Goal: Communication & Community: Answer question/provide support

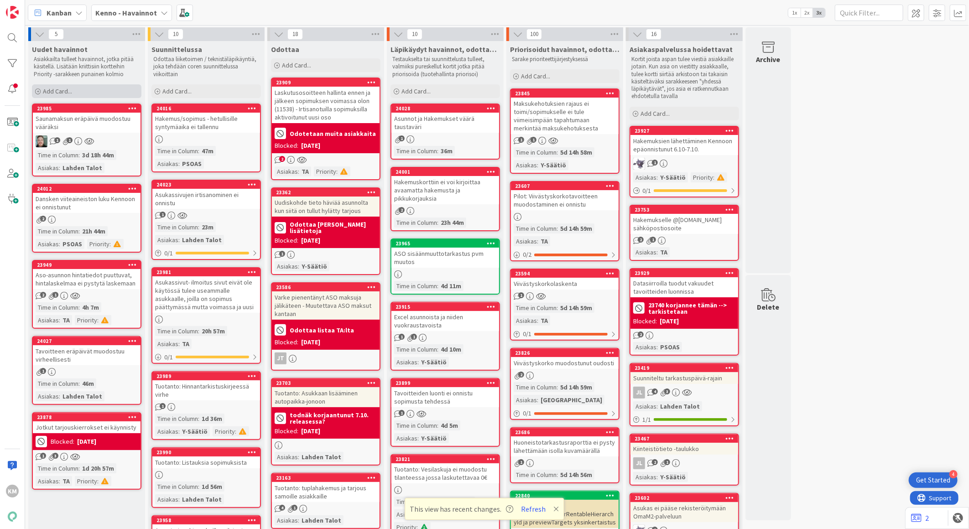
click at [59, 92] on span "Add Card..." at bounding box center [57, 91] width 29 height 8
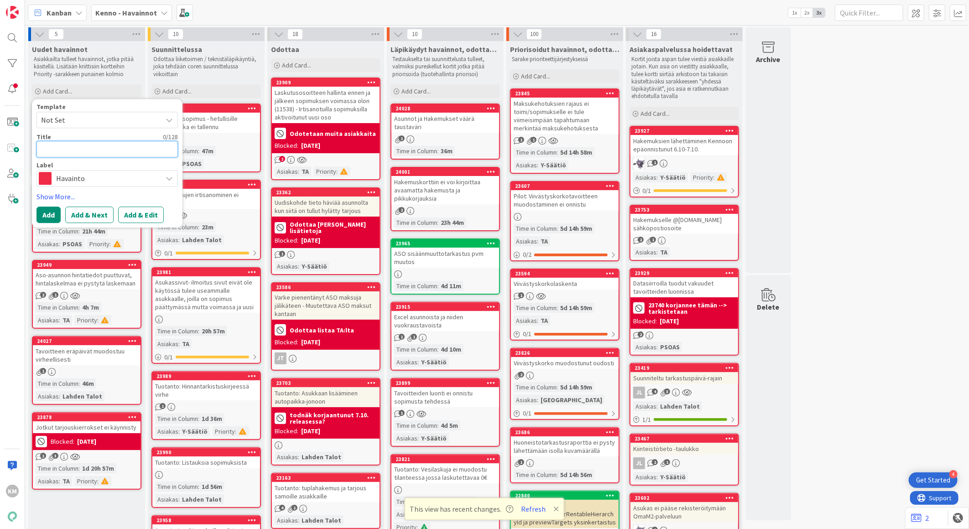
paste textarea "Tampuurista siirretyt saatavat eivät näy maksumuistutuksissa"
type textarea "x"
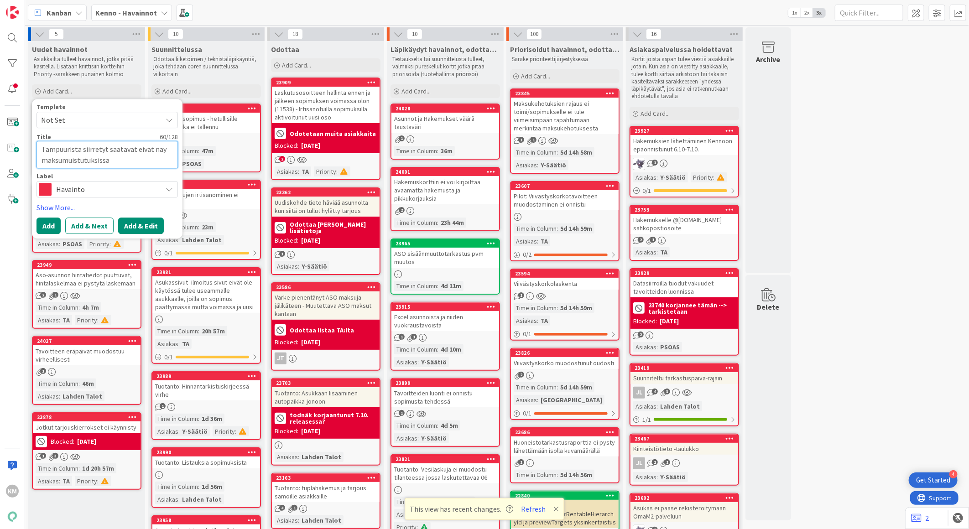
type textarea "Tampuurista siirretyt saatavat eivät näy maksumuistutuksissa"
click at [146, 229] on button "Add & Edit" at bounding box center [141, 226] width 46 height 16
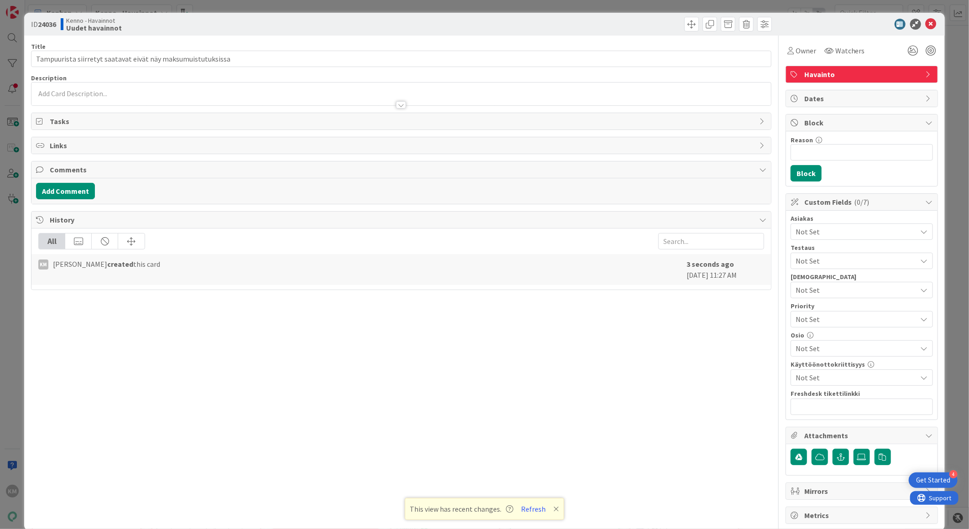
click at [73, 89] on div at bounding box center [401, 94] width 740 height 23
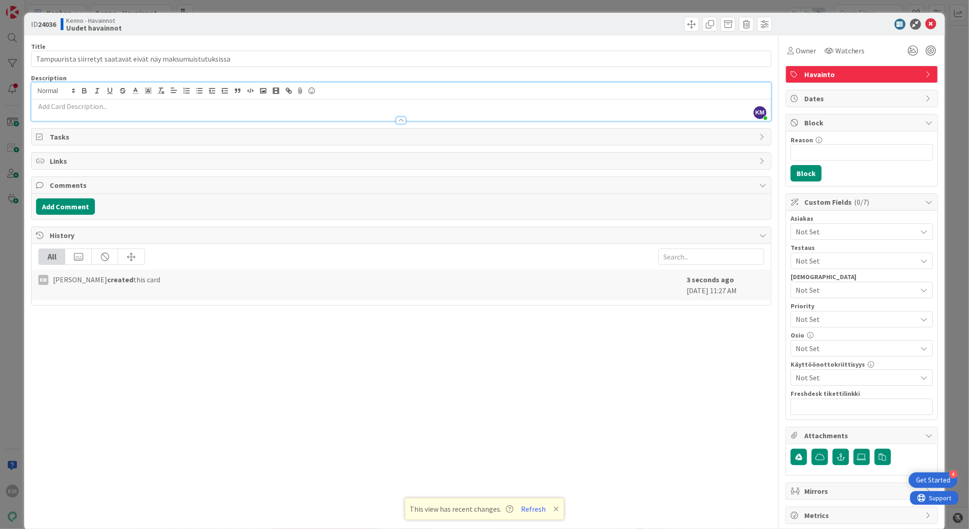
drag, startPoint x: 60, startPoint y: 99, endPoint x: 47, endPoint y: 104, distance: 13.9
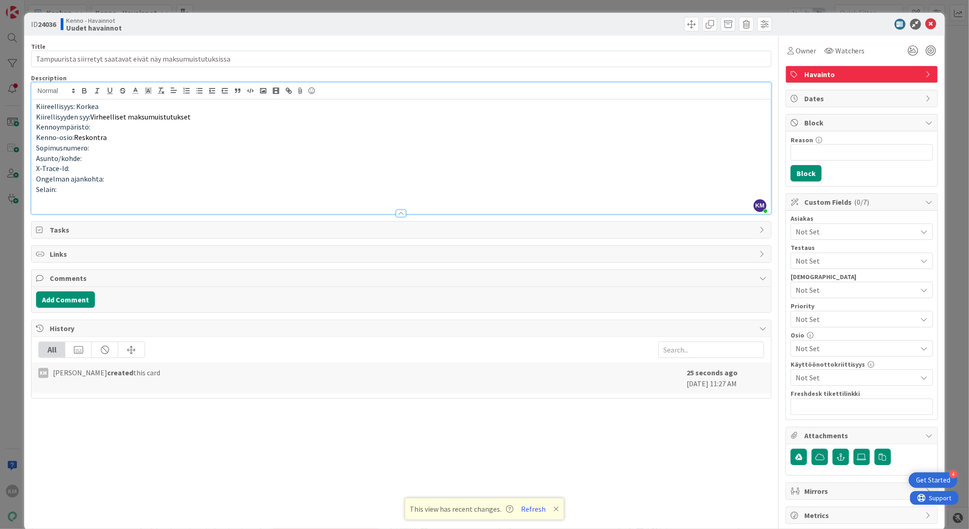
paste div
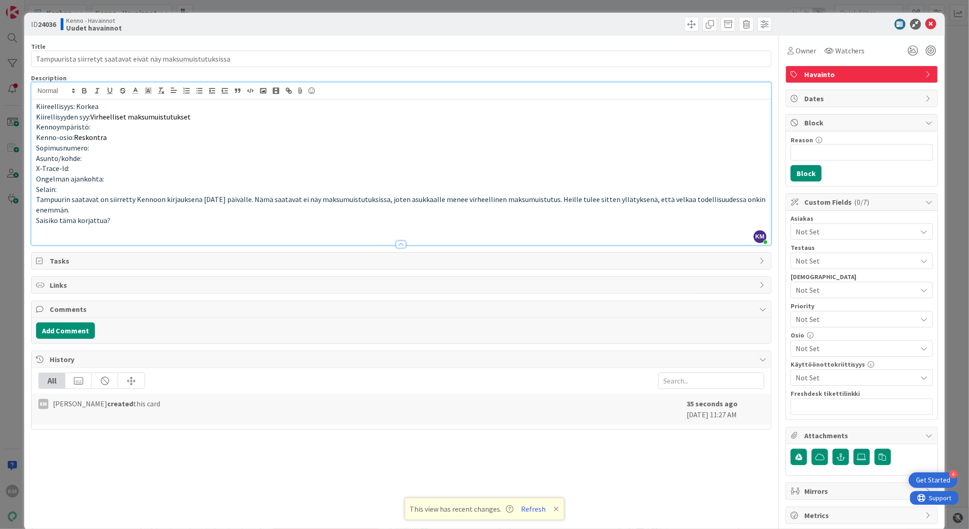
click at [36, 221] on p "Saisiko tämä korjattua?" at bounding box center [401, 220] width 730 height 10
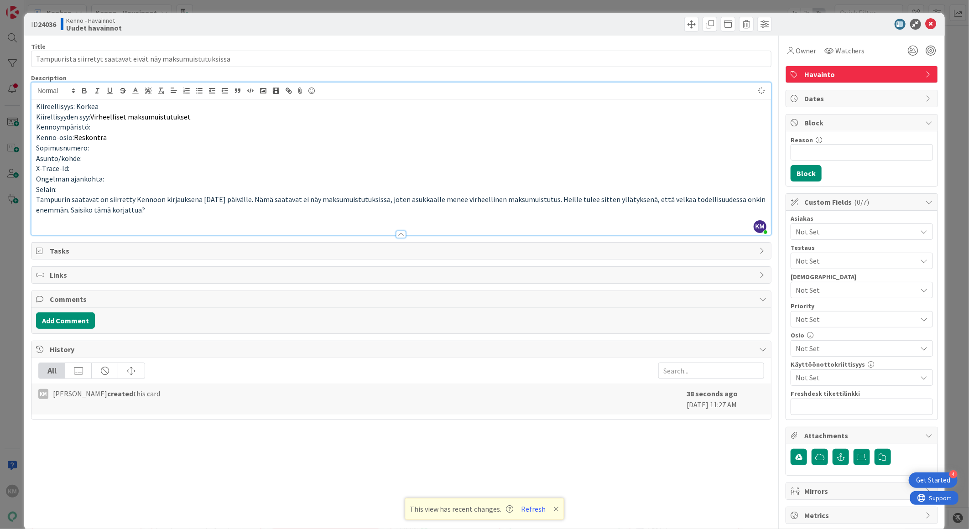
click at [175, 215] on p "Tampuurin saatavat on siirretty Kennoon kirjauksena [DATE] päivälle. Nämä saata…" at bounding box center [401, 204] width 730 height 21
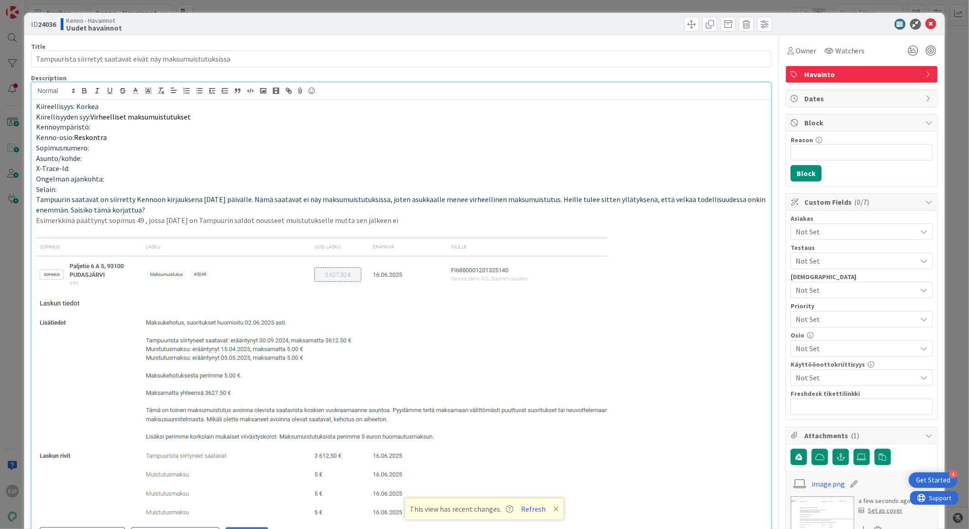
click at [433, 226] on p at bounding box center [401, 231] width 730 height 10
click at [432, 224] on p "Esimerkkinä päättynyt sopimus 49 , jossa [DATE] on Tampuurin saldot nousseet mu…" at bounding box center [401, 220] width 730 height 10
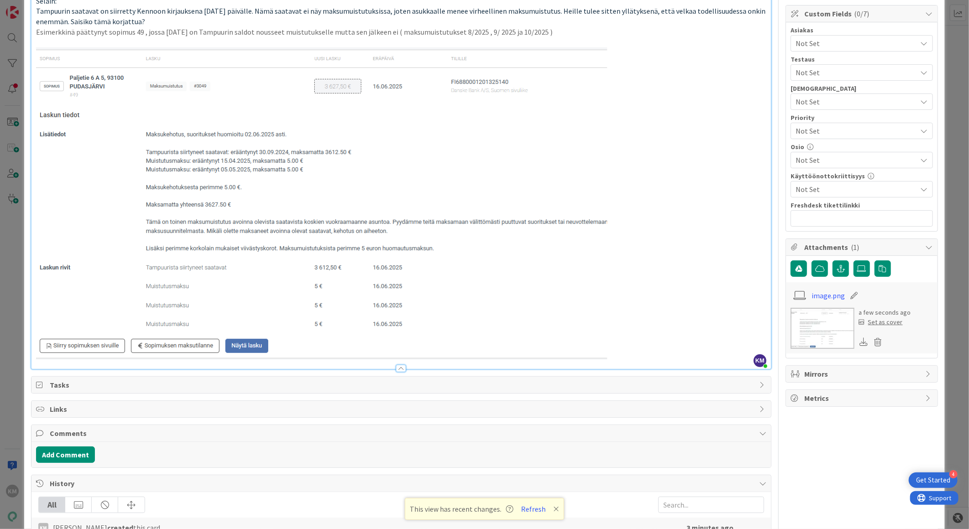
scroll to position [234, 0]
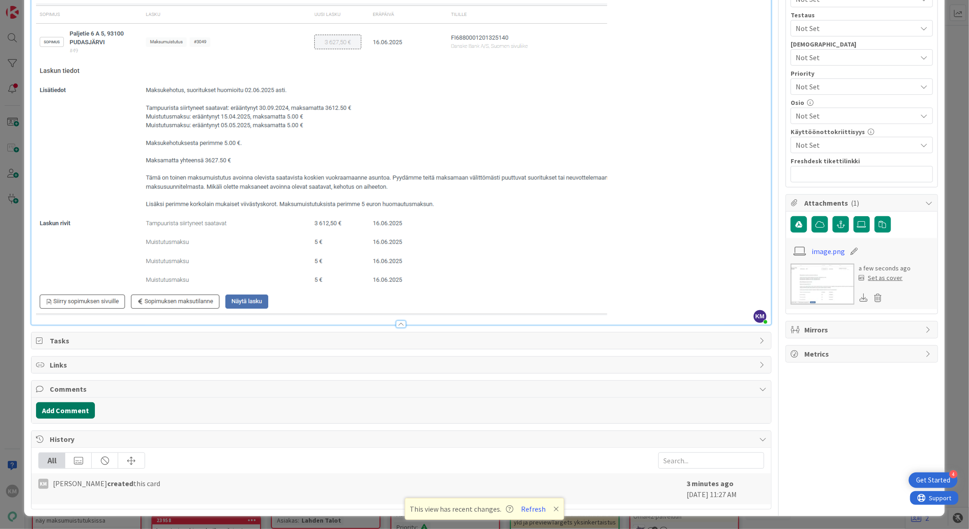
click at [74, 407] on button "Add Comment" at bounding box center [65, 410] width 59 height 16
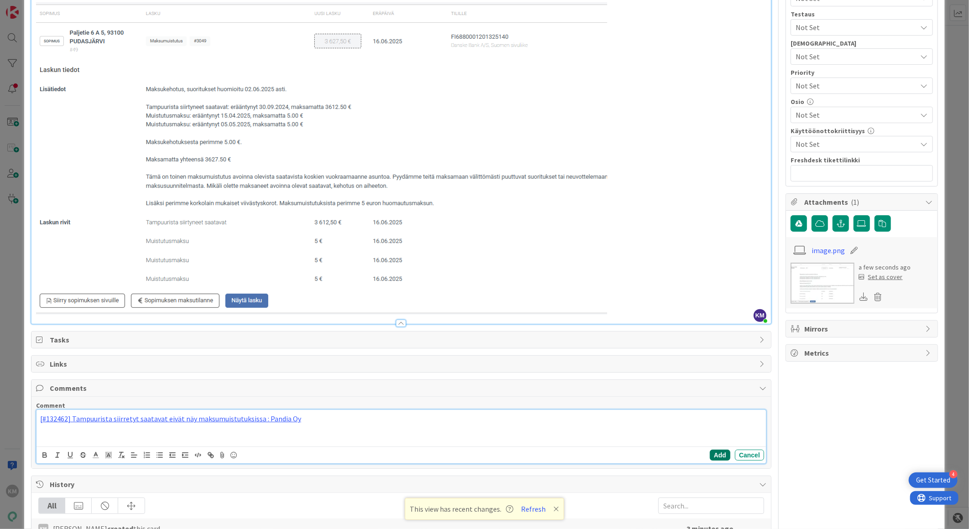
drag, startPoint x: 715, startPoint y: 453, endPoint x: 716, endPoint y: 464, distance: 10.6
click at [714, 455] on button "Add" at bounding box center [720, 455] width 21 height 11
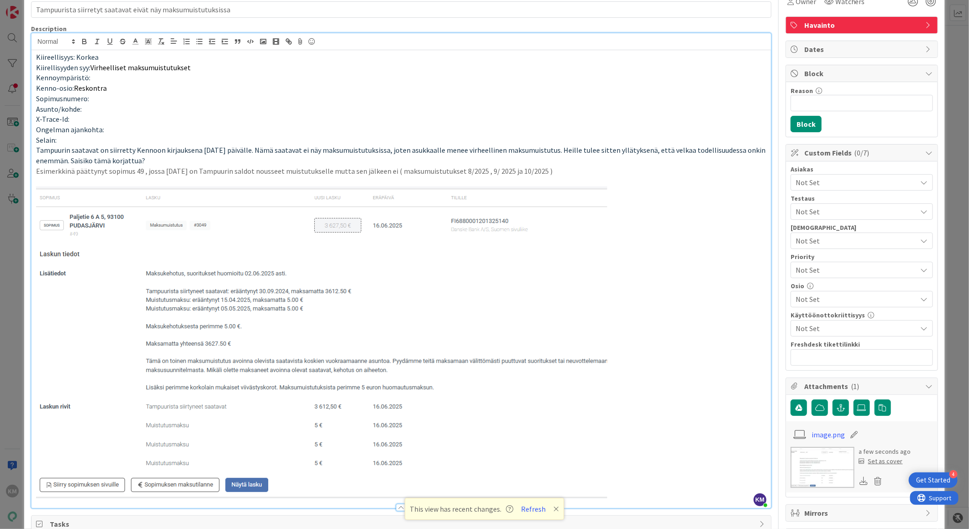
scroll to position [0, 0]
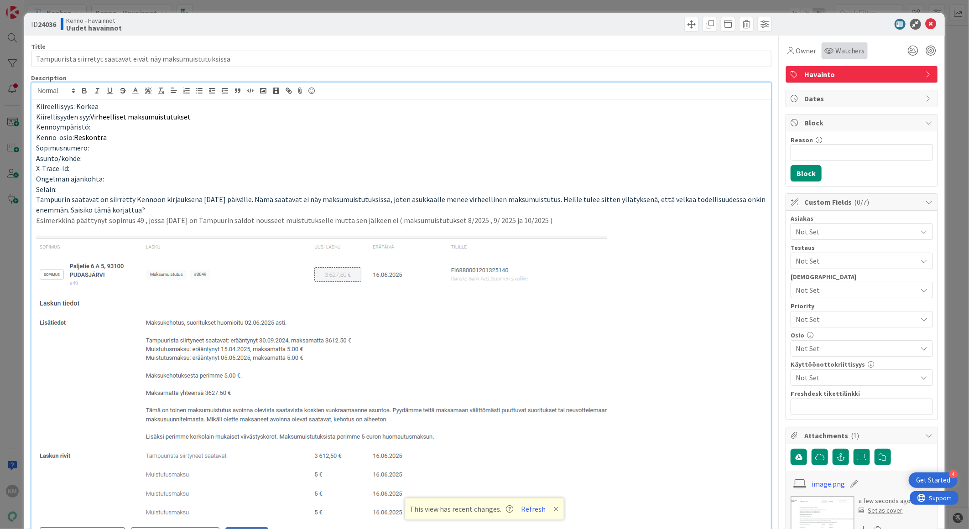
click at [835, 49] on span "Watchers" at bounding box center [850, 50] width 30 height 11
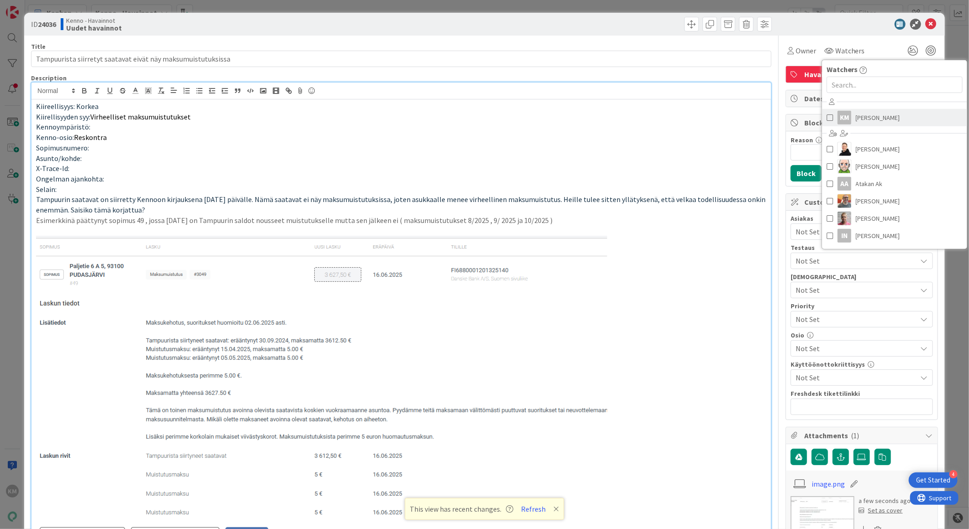
click at [845, 118] on link "KM [PERSON_NAME]" at bounding box center [894, 117] width 145 height 17
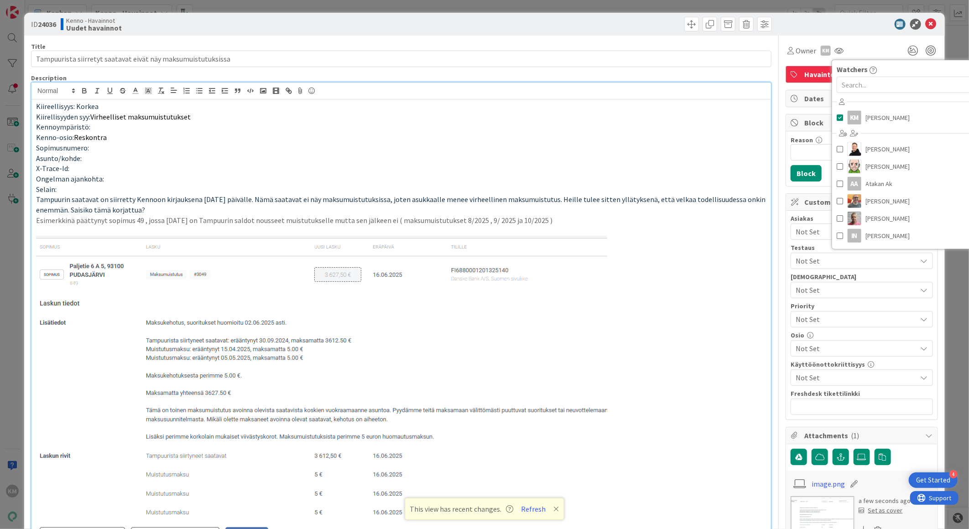
click at [863, 22] on div at bounding box center [857, 24] width 162 height 11
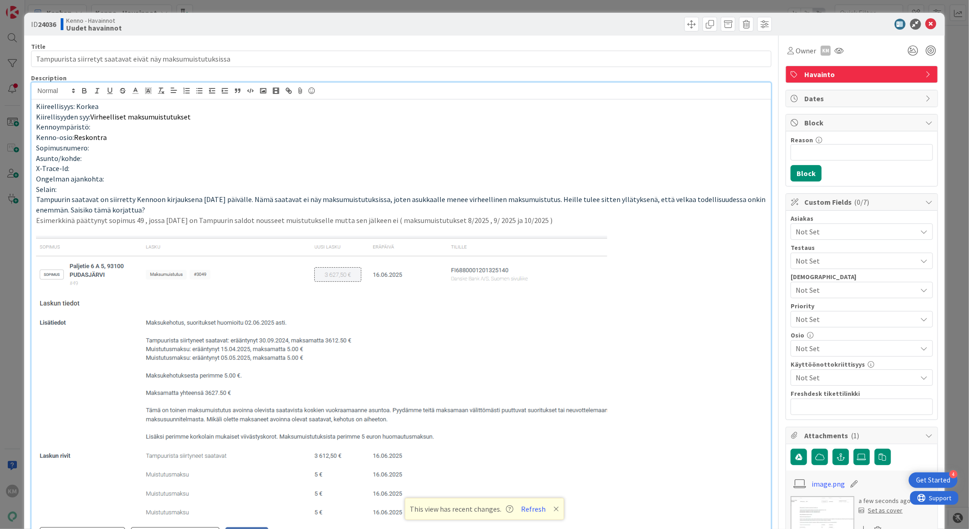
click at [847, 230] on span "Not Set" at bounding box center [856, 231] width 121 height 11
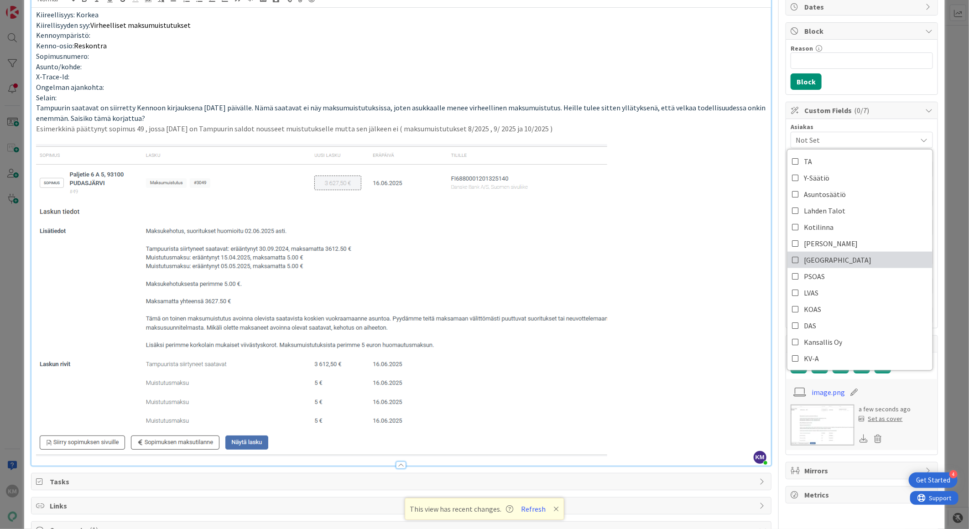
scroll to position [101, 0]
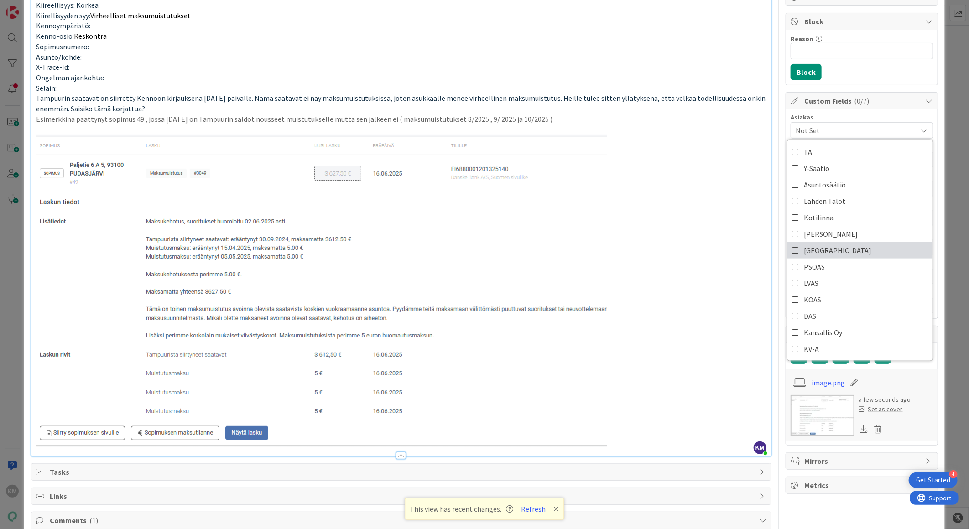
click at [818, 251] on span "[GEOGRAPHIC_DATA]" at bounding box center [838, 251] width 68 height 14
click at [832, 8] on div "Owner KM Watchers KM [PERSON_NAME] [PERSON_NAME] [PERSON_NAME] AA Atakan Ak [PE…" at bounding box center [862, 316] width 152 height 764
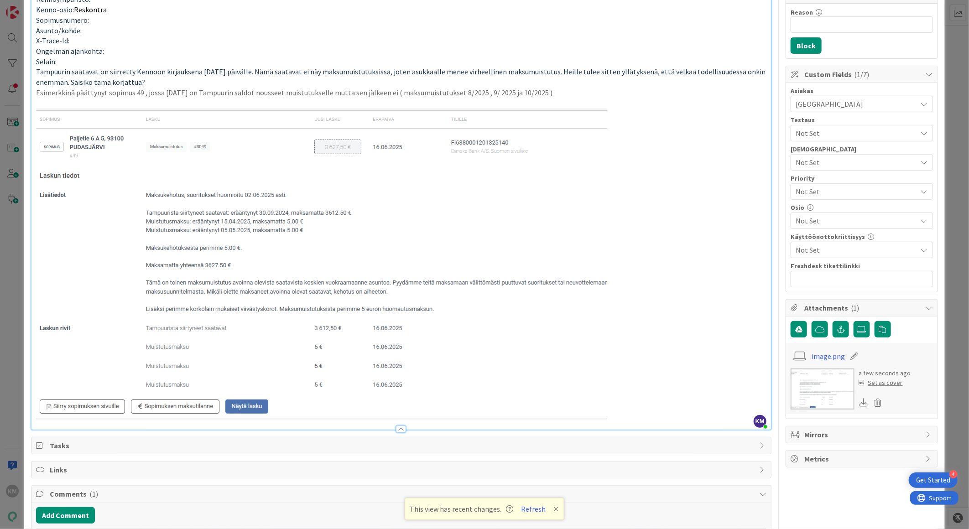
scroll to position [0, 0]
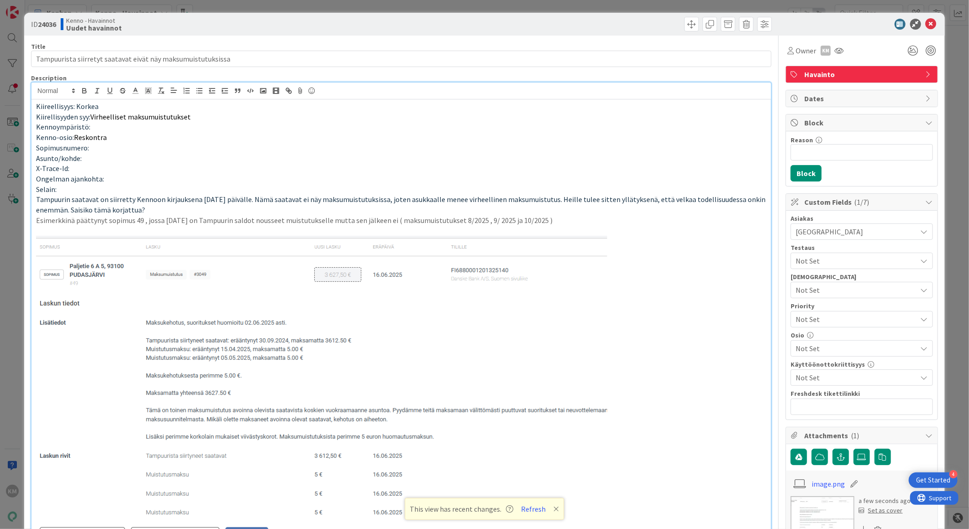
click at [49, 21] on b "24036" at bounding box center [47, 24] width 18 height 9
copy b "24036"
click at [926, 20] on icon at bounding box center [931, 24] width 11 height 11
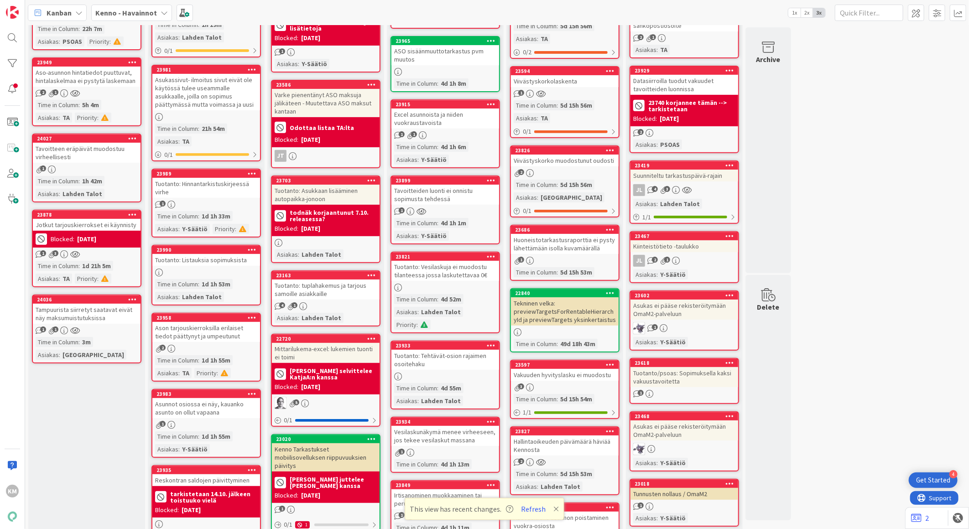
click at [100, 250] on div "1 3" at bounding box center [87, 254] width 108 height 8
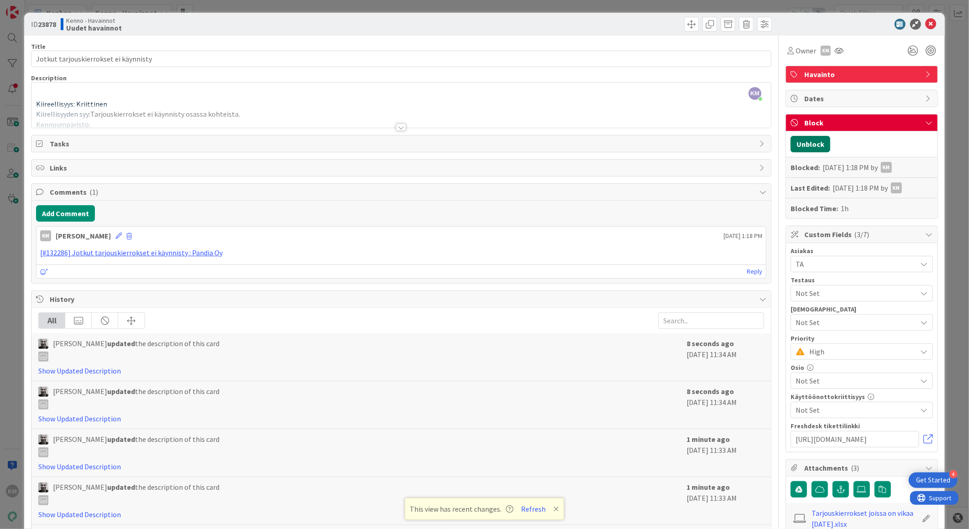
click at [813, 143] on button "Unblock" at bounding box center [811, 144] width 40 height 16
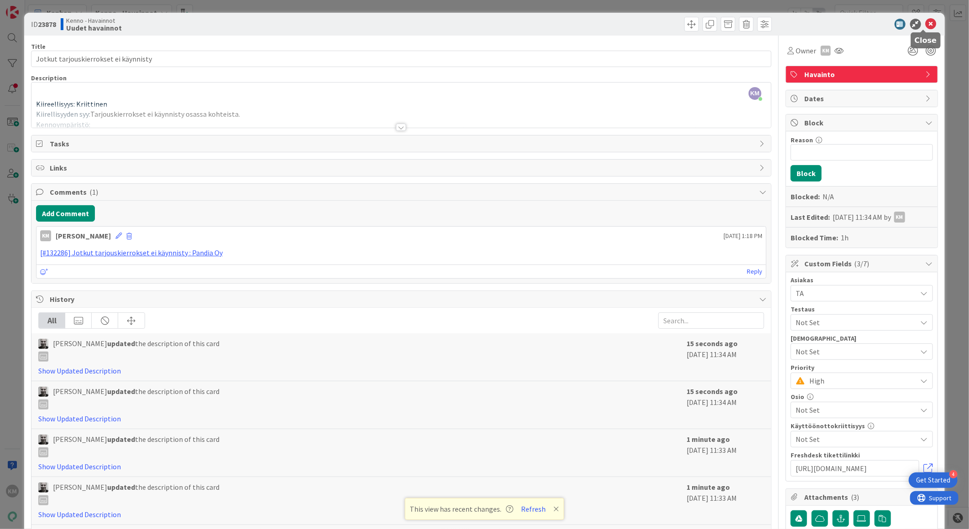
click at [926, 20] on icon at bounding box center [931, 24] width 11 height 11
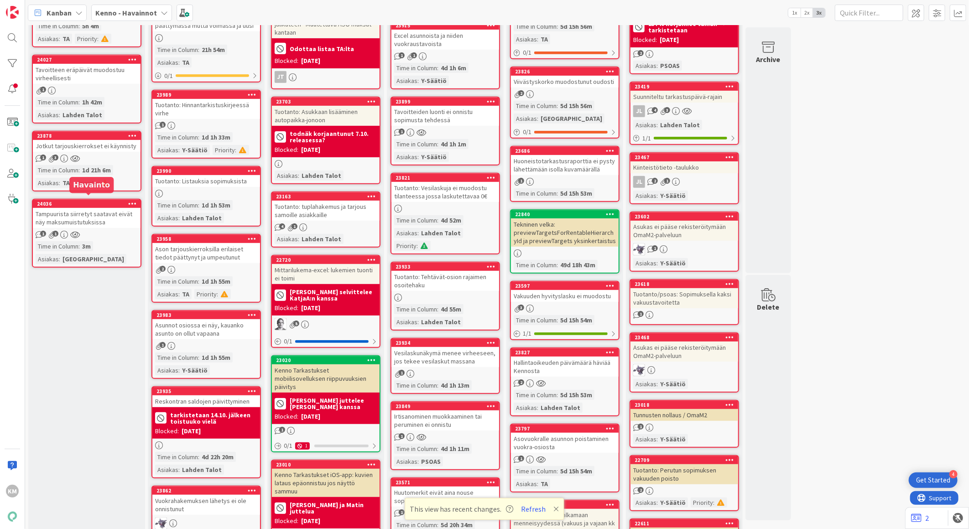
scroll to position [354, 0]
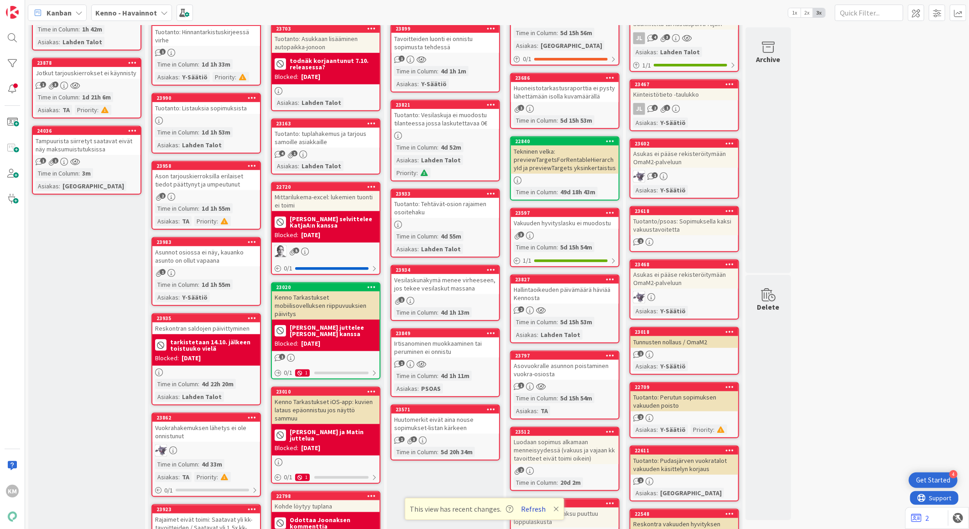
drag, startPoint x: 532, startPoint y: 508, endPoint x: 526, endPoint y: 505, distance: 5.9
click at [531, 508] on button "Refresh" at bounding box center [533, 509] width 31 height 12
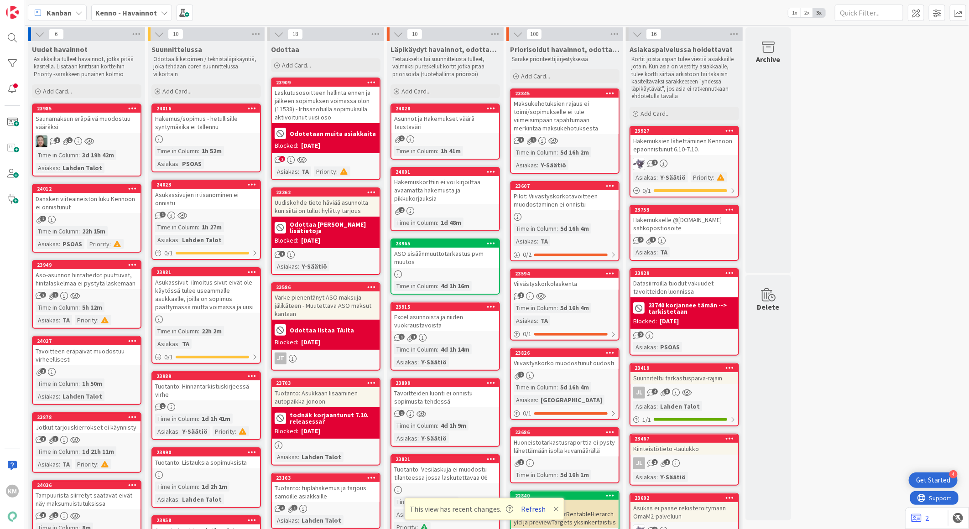
click at [530, 508] on button "Refresh" at bounding box center [533, 509] width 31 height 12
